Goal: Task Accomplishment & Management: Manage account settings

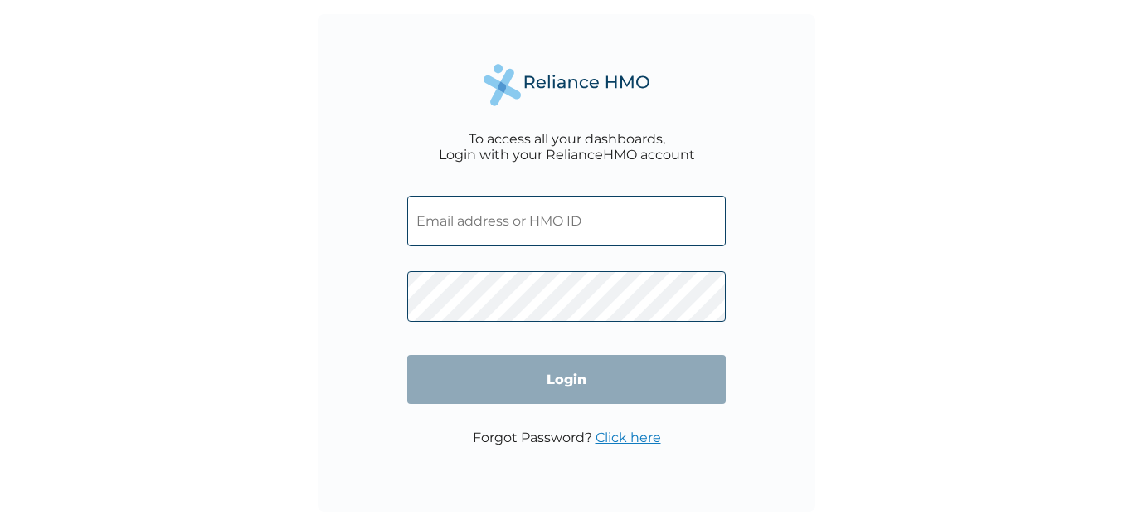
click at [625, 214] on input "text" at bounding box center [566, 221] width 318 height 51
click at [914, 256] on div "To access all your dashboards, Login with your RelianceHMO account Login Forgot…" at bounding box center [566, 262] width 1133 height 525
click at [615, 223] on input "text" at bounding box center [566, 221] width 318 height 51
type input "cynthia.jacob@peakwaregroup.com"
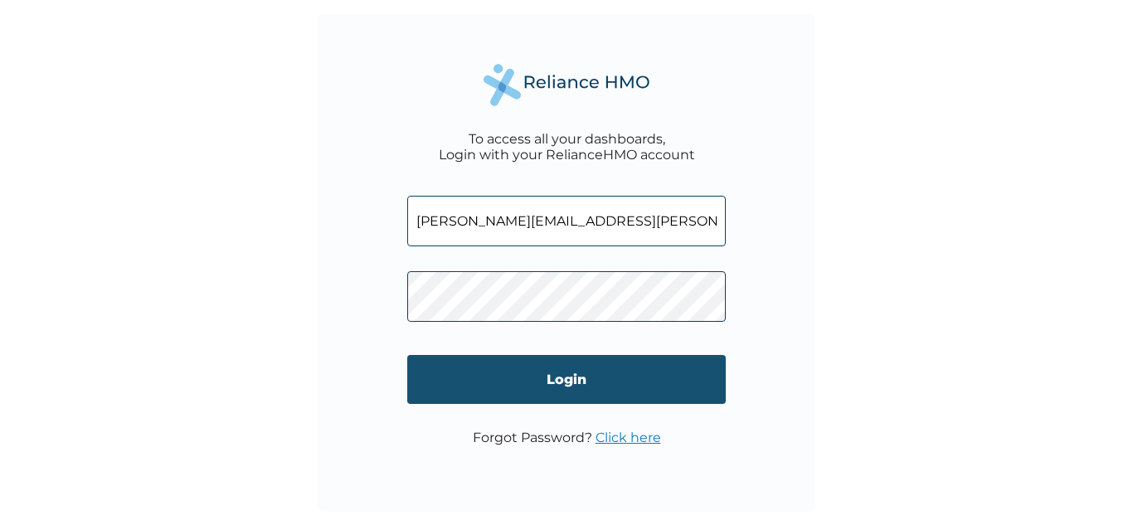
click at [634, 377] on input "Login" at bounding box center [566, 379] width 318 height 49
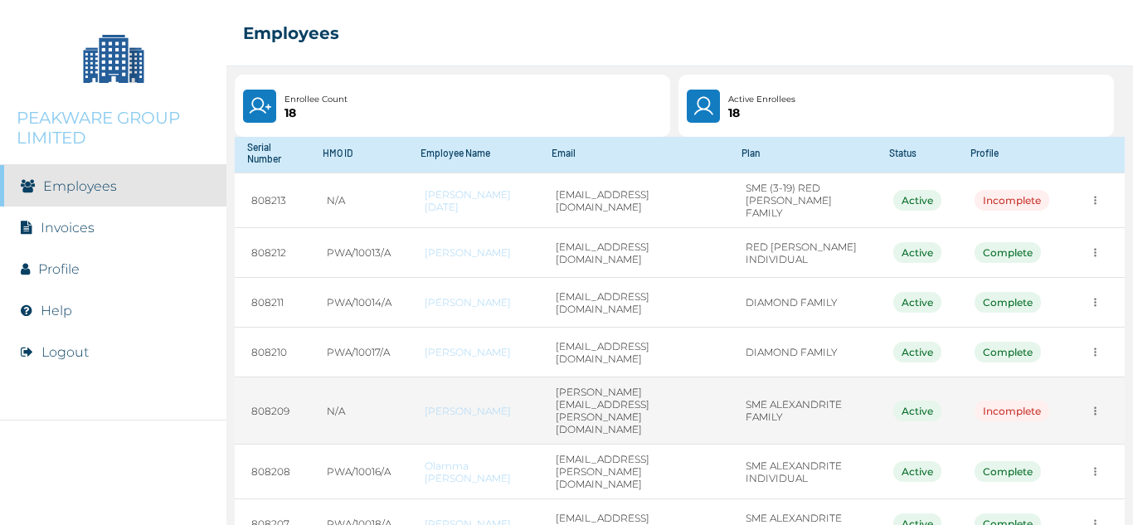
scroll to position [96, 0]
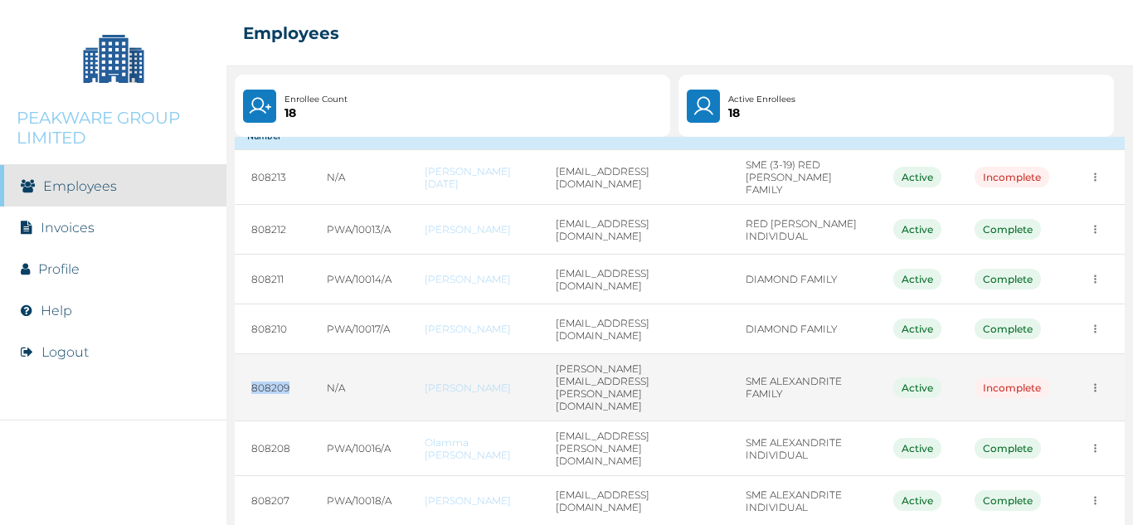
drag, startPoint x: 287, startPoint y: 377, endPoint x: 250, endPoint y: 380, distance: 36.6
click at [250, 380] on td "808209" at bounding box center [272, 387] width 75 height 67
copy td "808209"
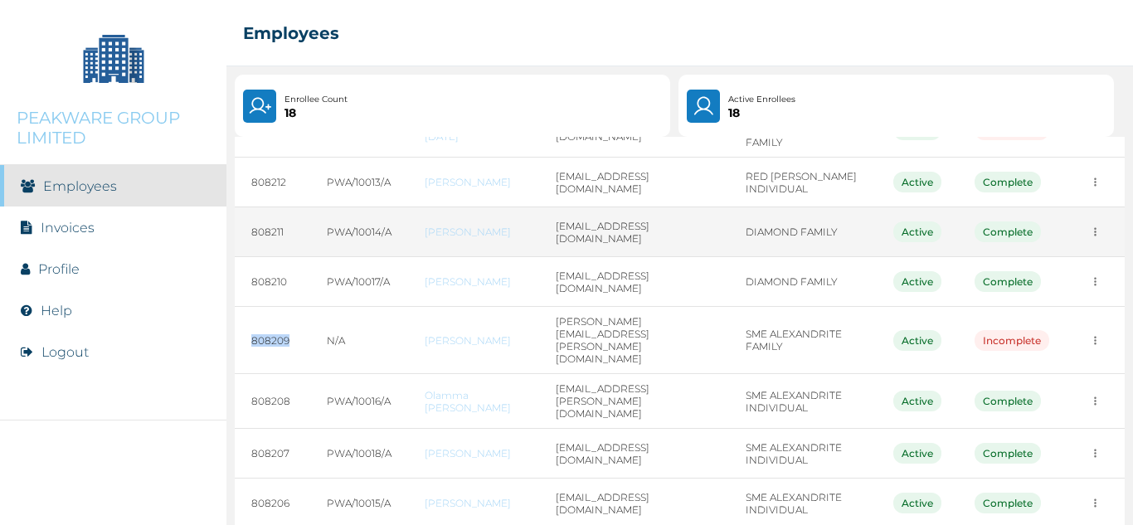
scroll to position [317, 0]
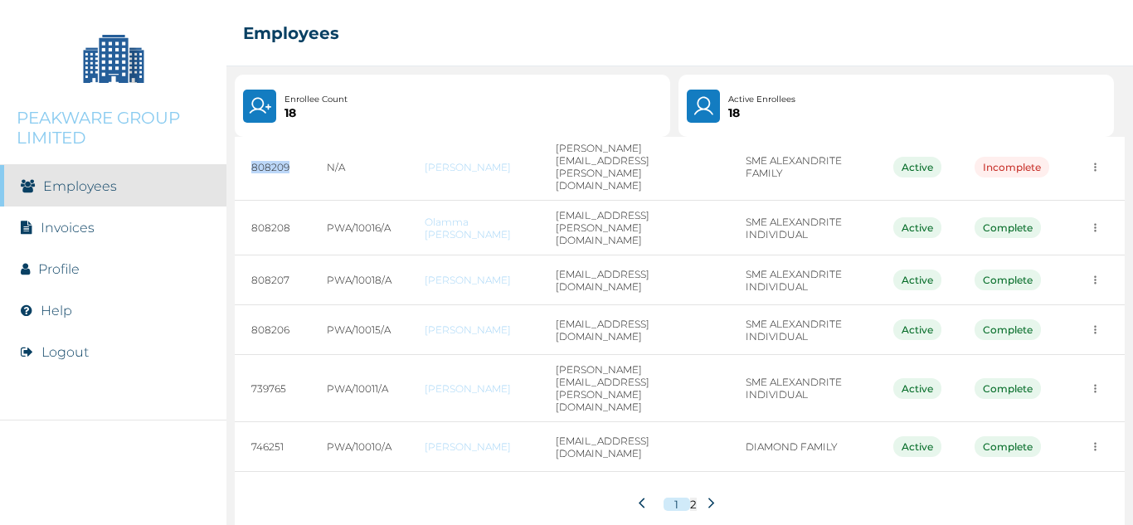
click at [690, 498] on button "2" at bounding box center [693, 504] width 7 height 13
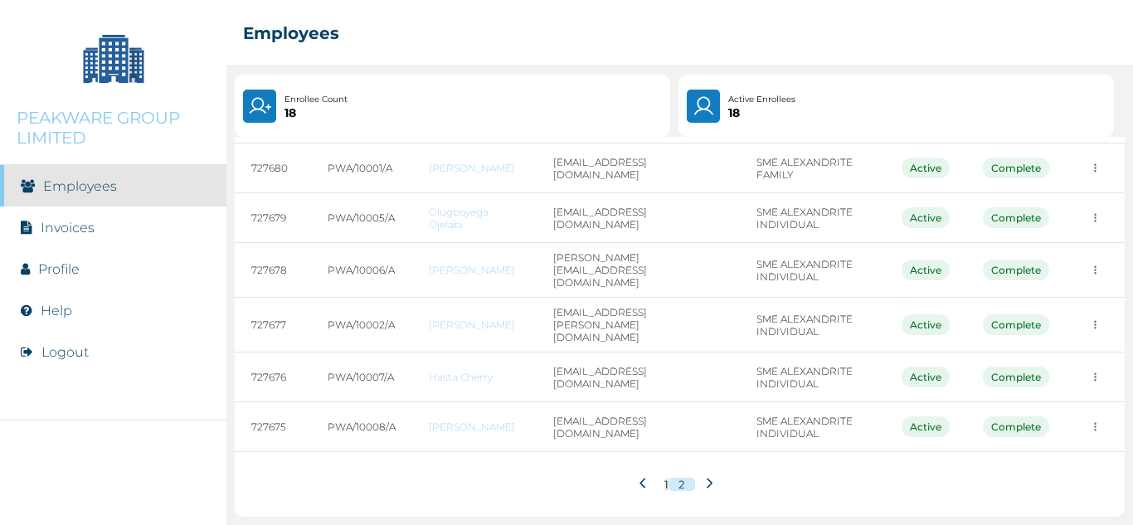
scroll to position [227, 0]
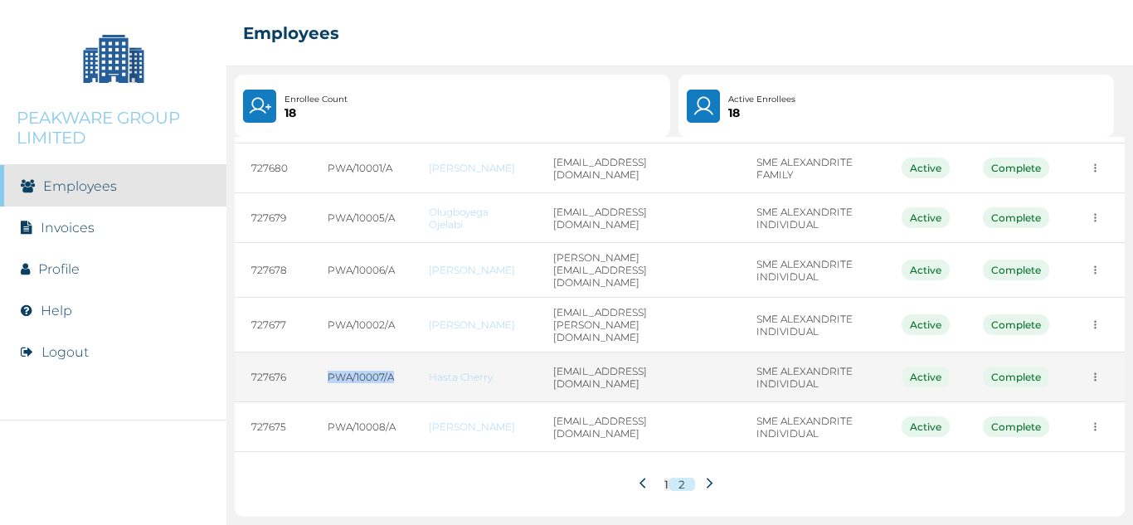
drag, startPoint x: 384, startPoint y: 368, endPoint x: 323, endPoint y: 372, distance: 61.5
click at [323, 372] on td "PWA/10007/A" at bounding box center [361, 377] width 101 height 50
copy td "PWA/10007/A"
